Goal: Task Accomplishment & Management: Use online tool/utility

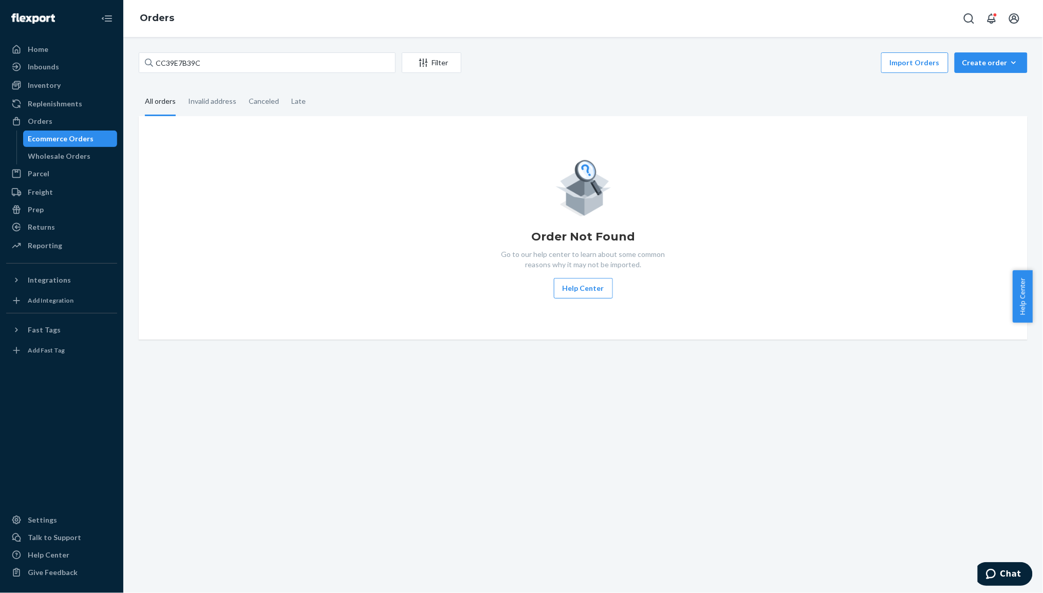
click at [60, 133] on div "Ecommerce Orders" at bounding box center [70, 139] width 93 height 14
click at [62, 141] on div "Ecommerce Orders" at bounding box center [61, 139] width 66 height 10
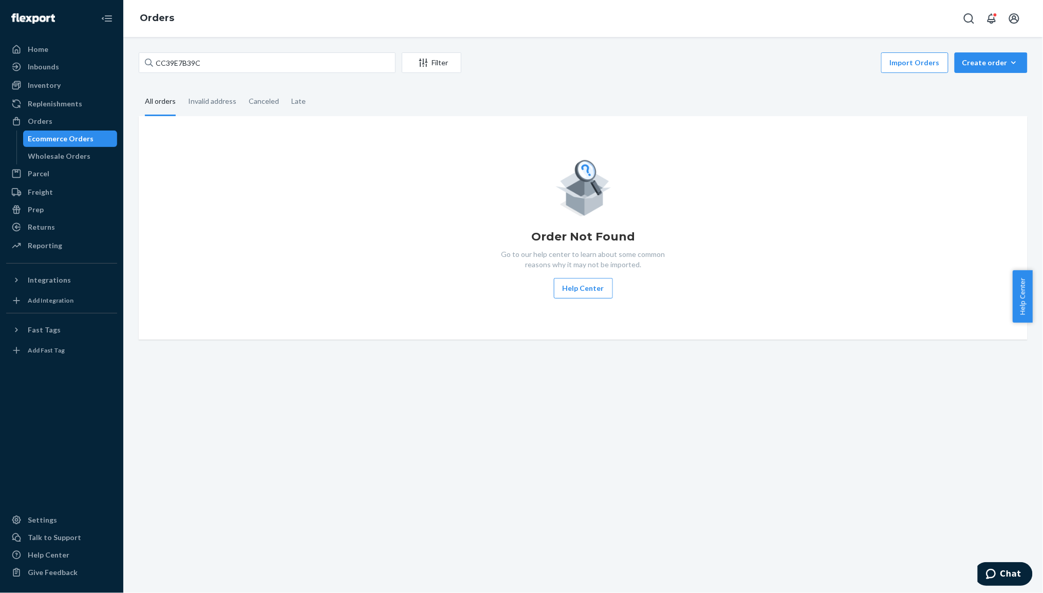
click at [62, 141] on div "Ecommerce Orders" at bounding box center [61, 139] width 66 height 10
click at [50, 136] on div "Ecommerce Orders" at bounding box center [61, 139] width 66 height 10
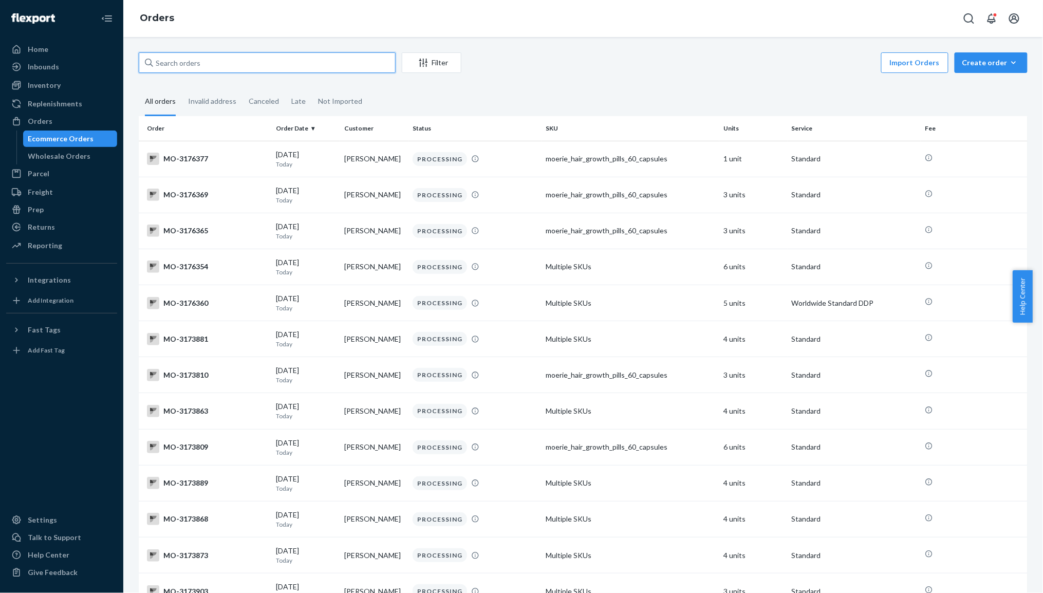
click at [189, 58] on input "text" at bounding box center [267, 62] width 257 height 21
paste input "[PERSON_NAME]"
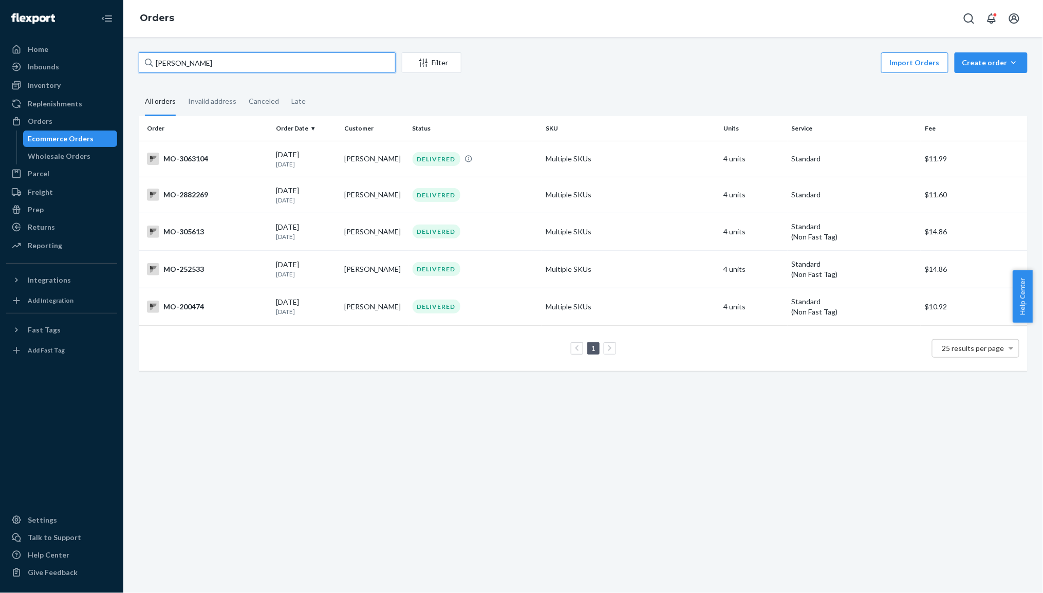
type input "[PERSON_NAME]"
click at [250, 157] on div "MO-3063104" at bounding box center [207, 159] width 121 height 12
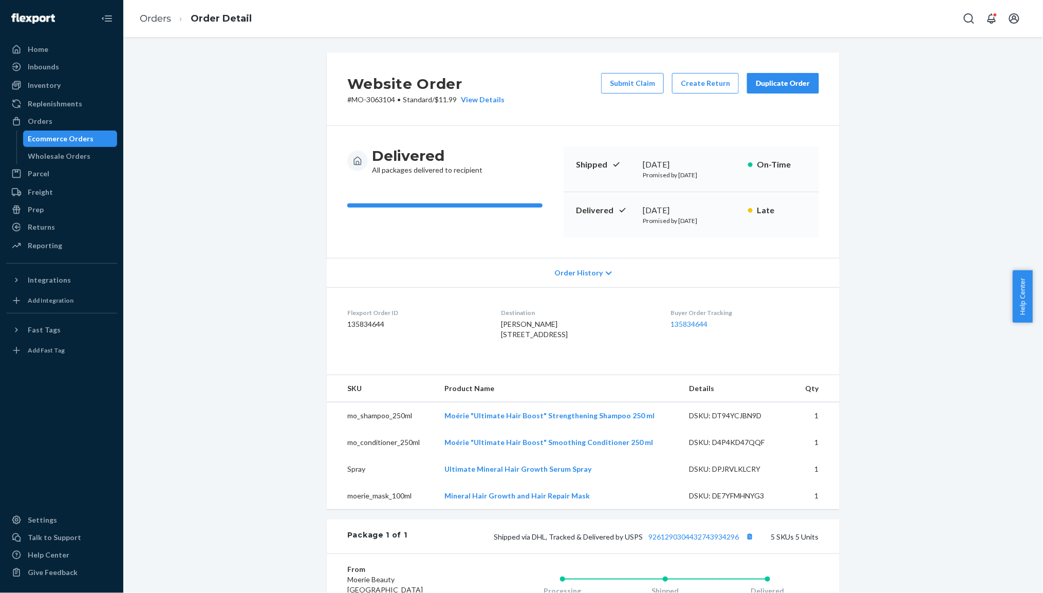
click at [910, 89] on div "Website Order # MO-3063104 • Standard / $11.99 View Details Submit Claim Create…" at bounding box center [583, 450] width 905 height 796
click at [788, 85] on div "Duplicate Order" at bounding box center [783, 83] width 54 height 10
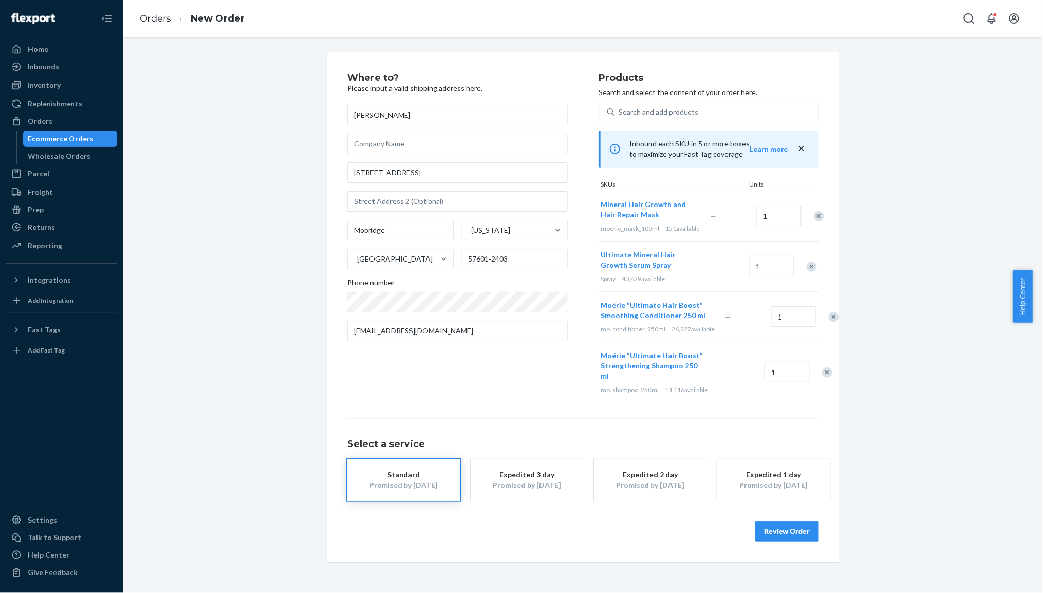
drag, startPoint x: 810, startPoint y: 225, endPoint x: 806, endPoint y: 280, distance: 54.6
click at [810, 225] on div at bounding box center [814, 216] width 26 height 27
click at [814, 222] on div "Remove Item" at bounding box center [819, 216] width 10 height 10
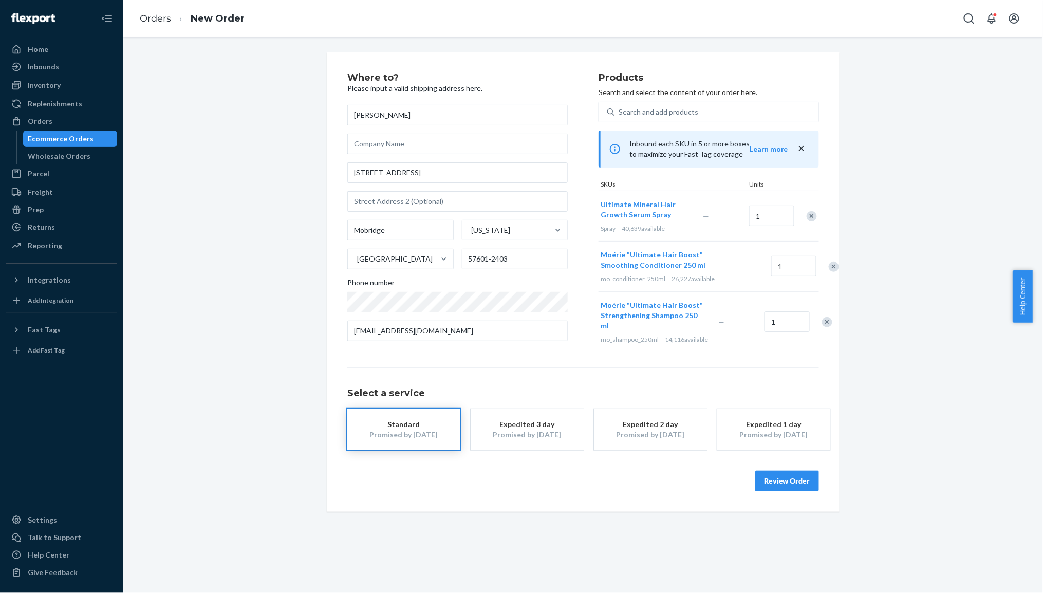
click at [829, 272] on div "Remove Item" at bounding box center [834, 267] width 10 height 10
click at [809, 282] on div at bounding box center [822, 271] width 26 height 27
click at [822, 277] on div "Remove Item" at bounding box center [827, 272] width 10 height 10
click at [766, 482] on button "Review Order" at bounding box center [788, 478] width 64 height 21
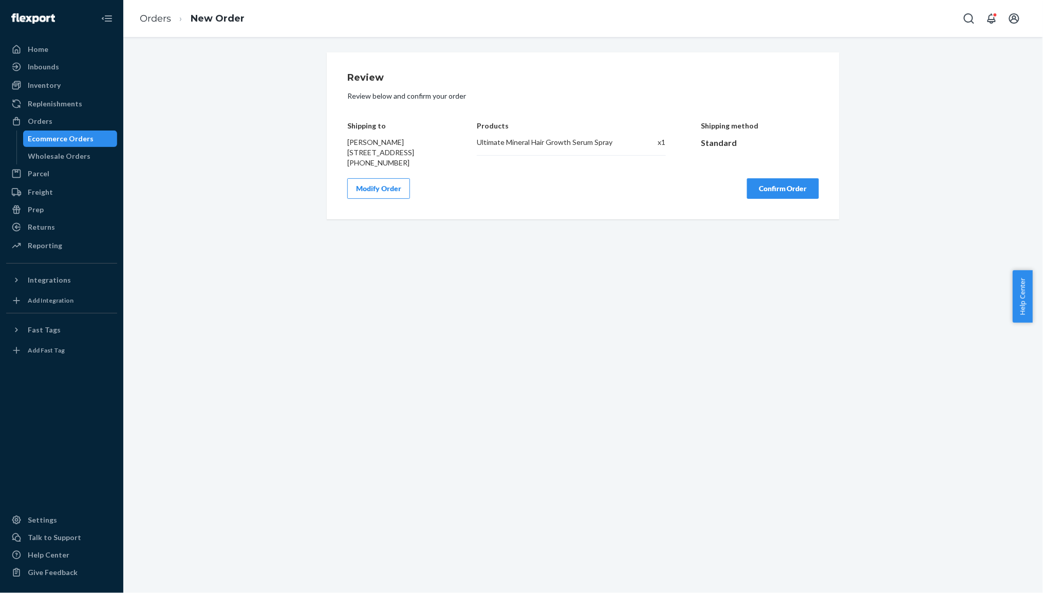
drag, startPoint x: 769, startPoint y: 198, endPoint x: 631, endPoint y: 564, distance: 391.2
click at [769, 199] on button "Confirm Order" at bounding box center [783, 188] width 72 height 21
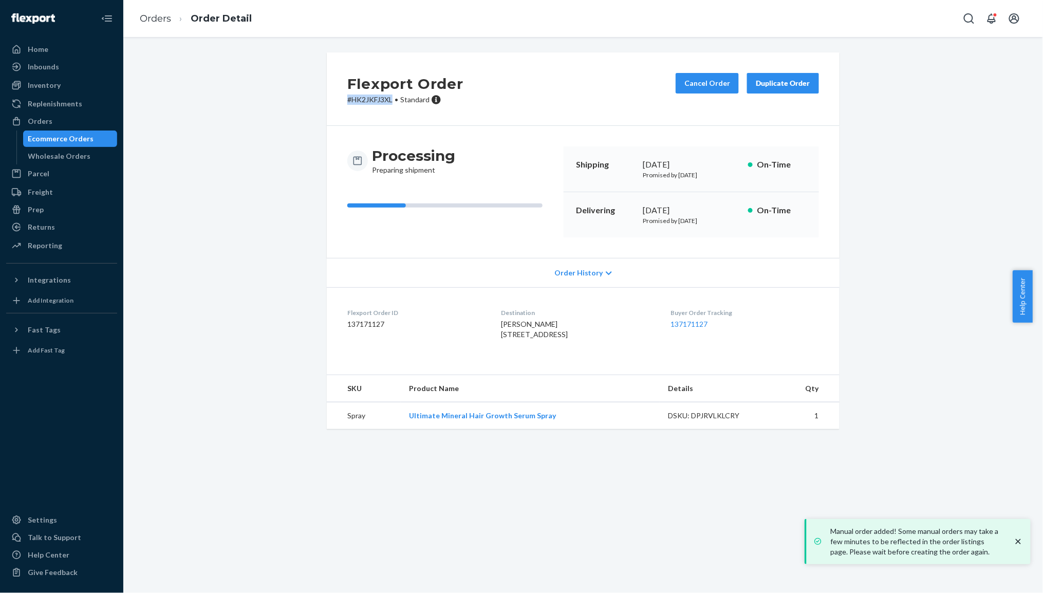
drag, startPoint x: 339, startPoint y: 97, endPoint x: 388, endPoint y: 98, distance: 48.3
click at [388, 98] on div "Flexport Order # HK2JKFJ3XL • Standard Cancel Order Duplicate Order" at bounding box center [583, 89] width 513 height 74
copy p "# HK2JKFJ3XL"
click at [49, 139] on div "Ecommerce Orders" at bounding box center [61, 139] width 66 height 10
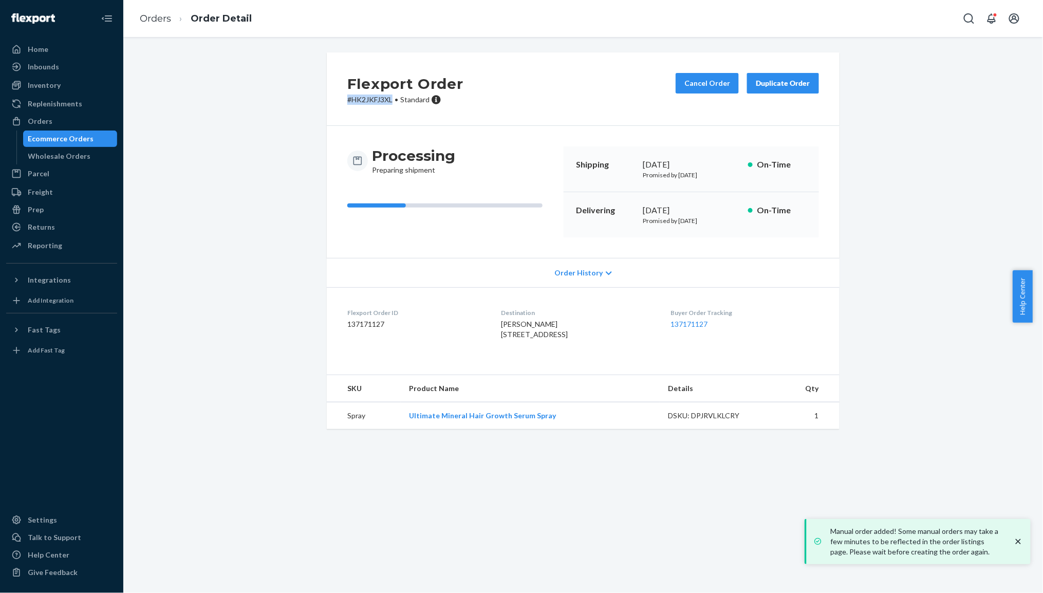
click at [49, 139] on div "Ecommerce Orders" at bounding box center [61, 139] width 66 height 10
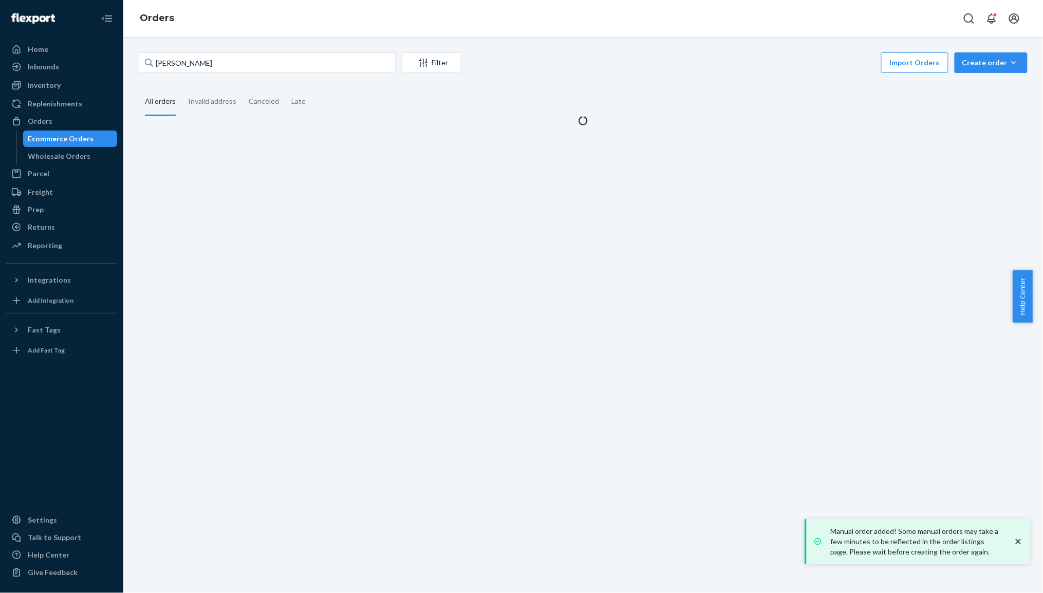
click at [49, 139] on div "Ecommerce Orders" at bounding box center [61, 139] width 66 height 10
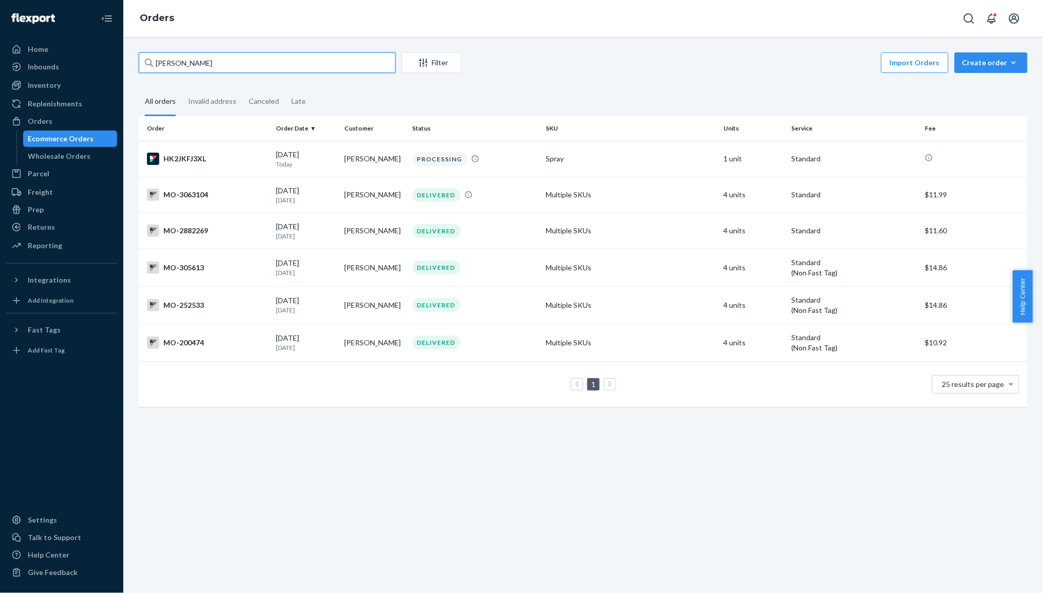
click at [184, 61] on input "[PERSON_NAME]" at bounding box center [267, 62] width 257 height 21
paste input "[PERSON_NAME]"
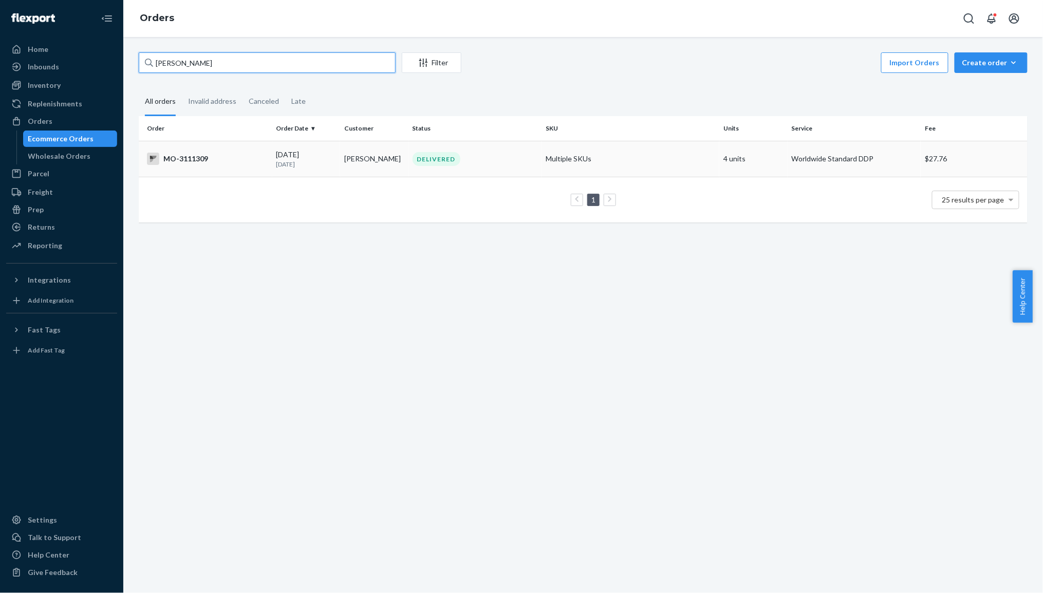
type input "[PERSON_NAME]"
click at [210, 155] on div "MO-3111309" at bounding box center [207, 159] width 121 height 12
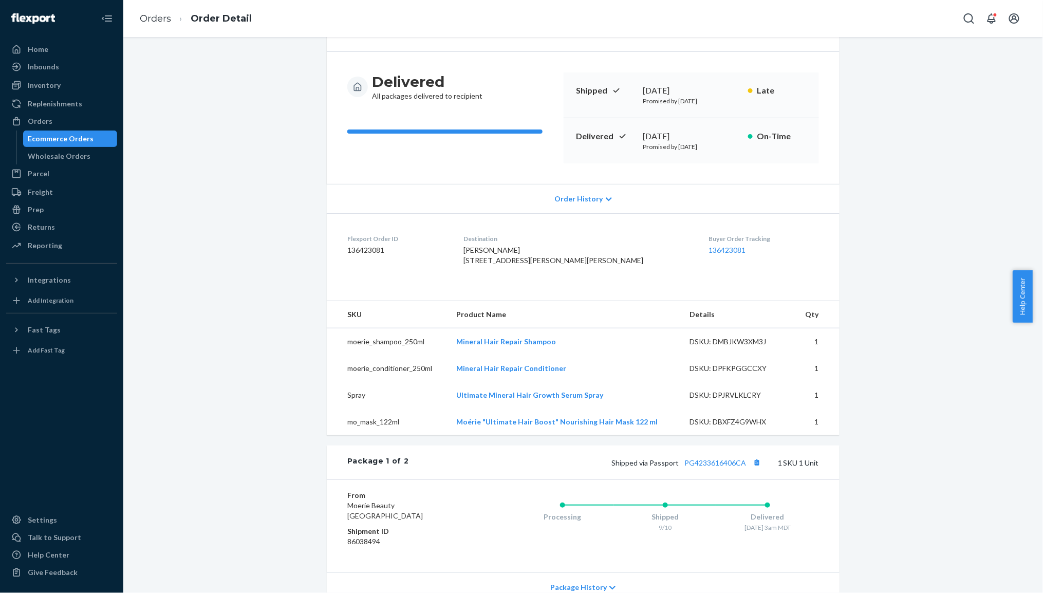
scroll to position [274, 0]
